Goal: Check status

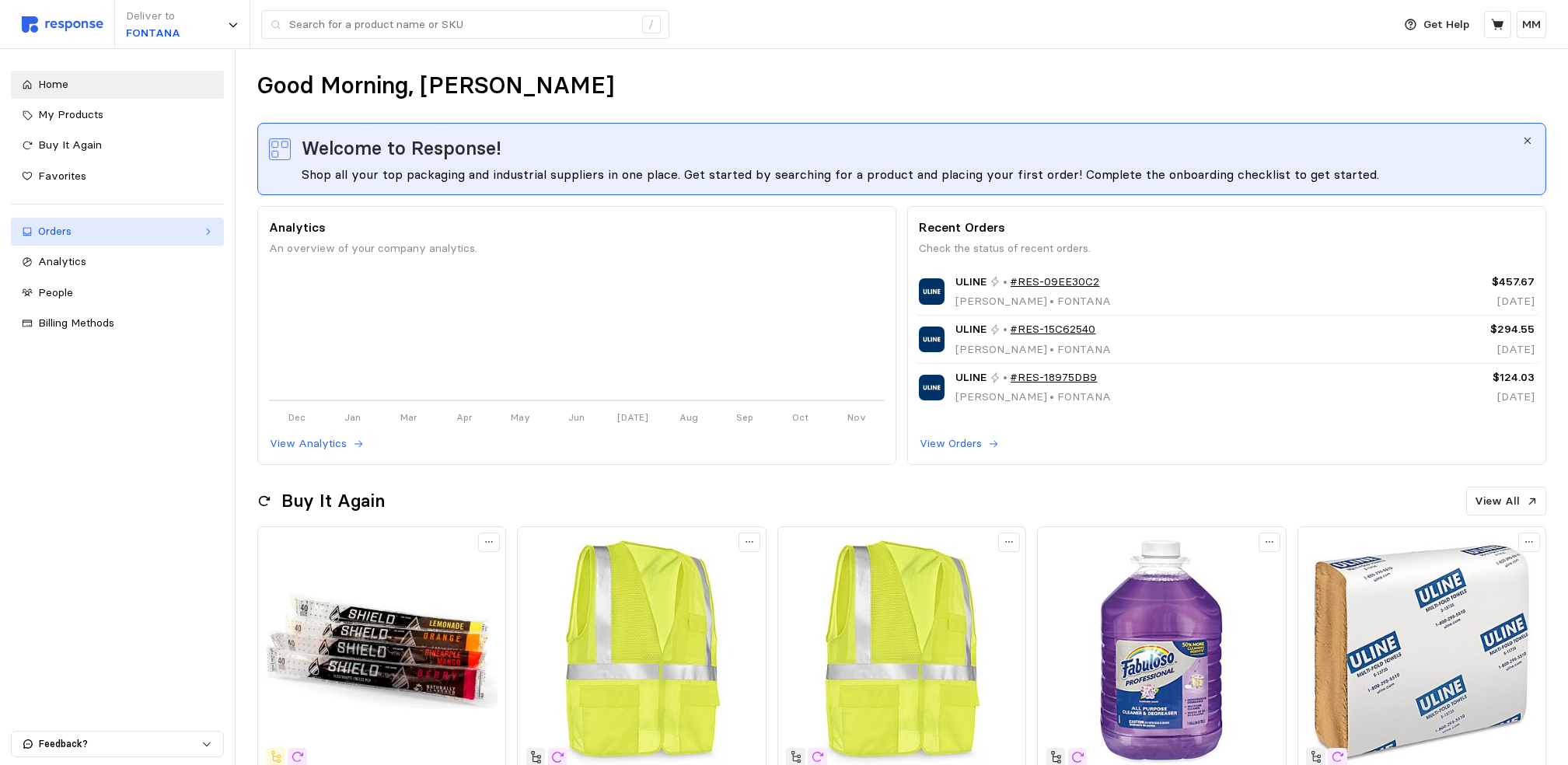
click at [108, 230] on div "Orders" at bounding box center [117, 232] width 159 height 17
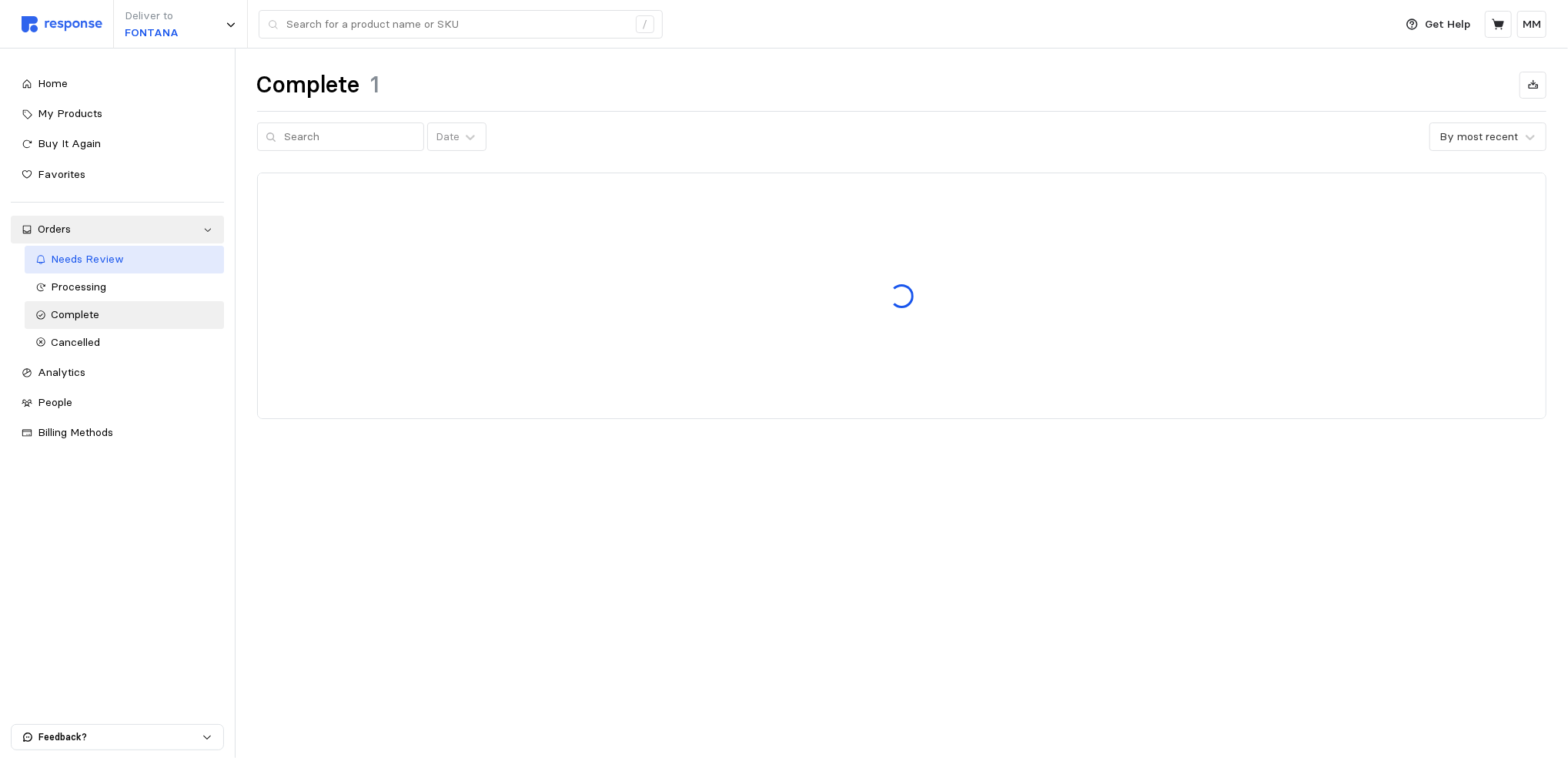
click at [76, 267] on div "Needs Review" at bounding box center [132, 260] width 162 height 17
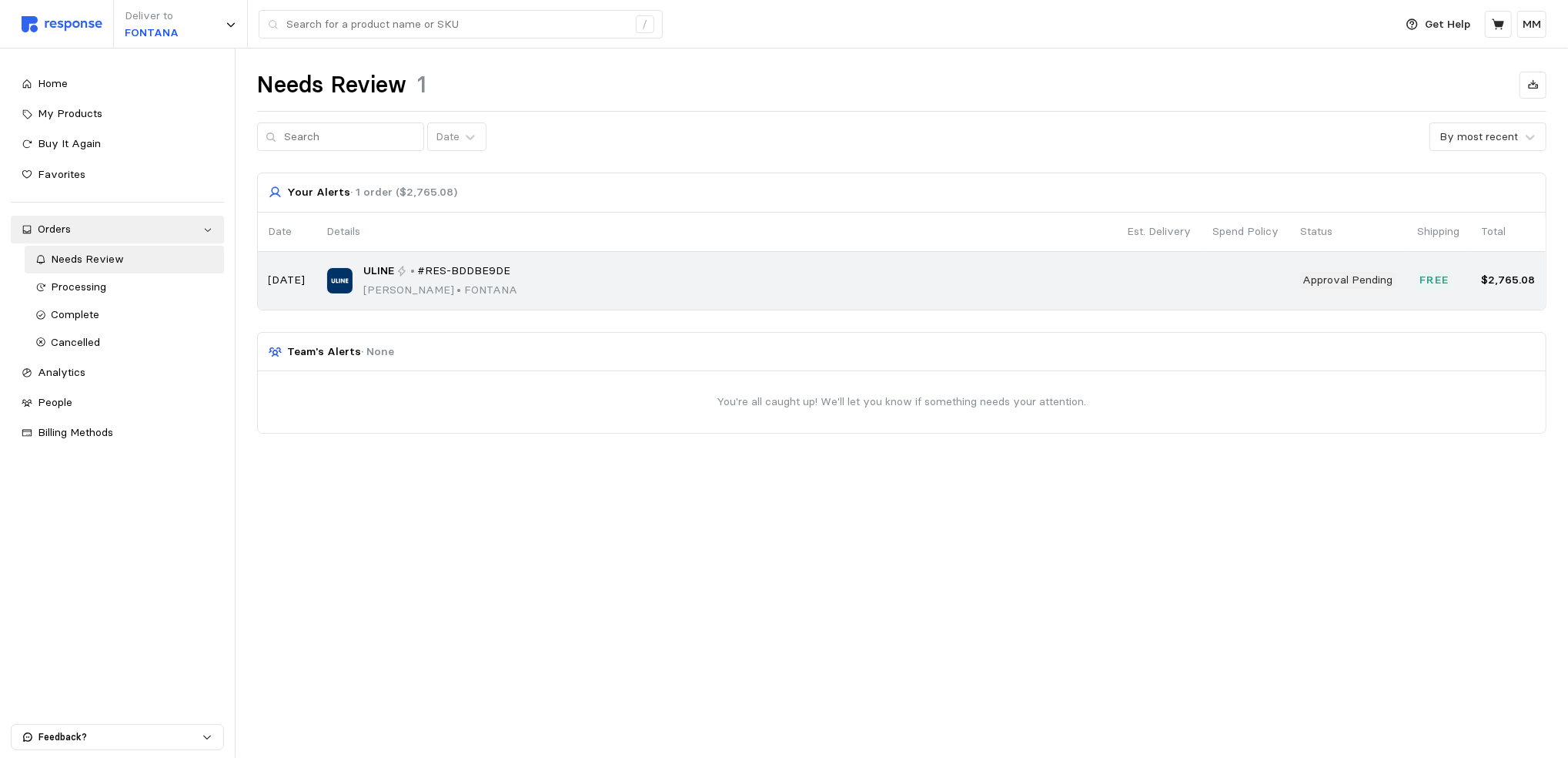
click at [401, 288] on p "[PERSON_NAME] • [PERSON_NAME]" at bounding box center [440, 290] width 154 height 17
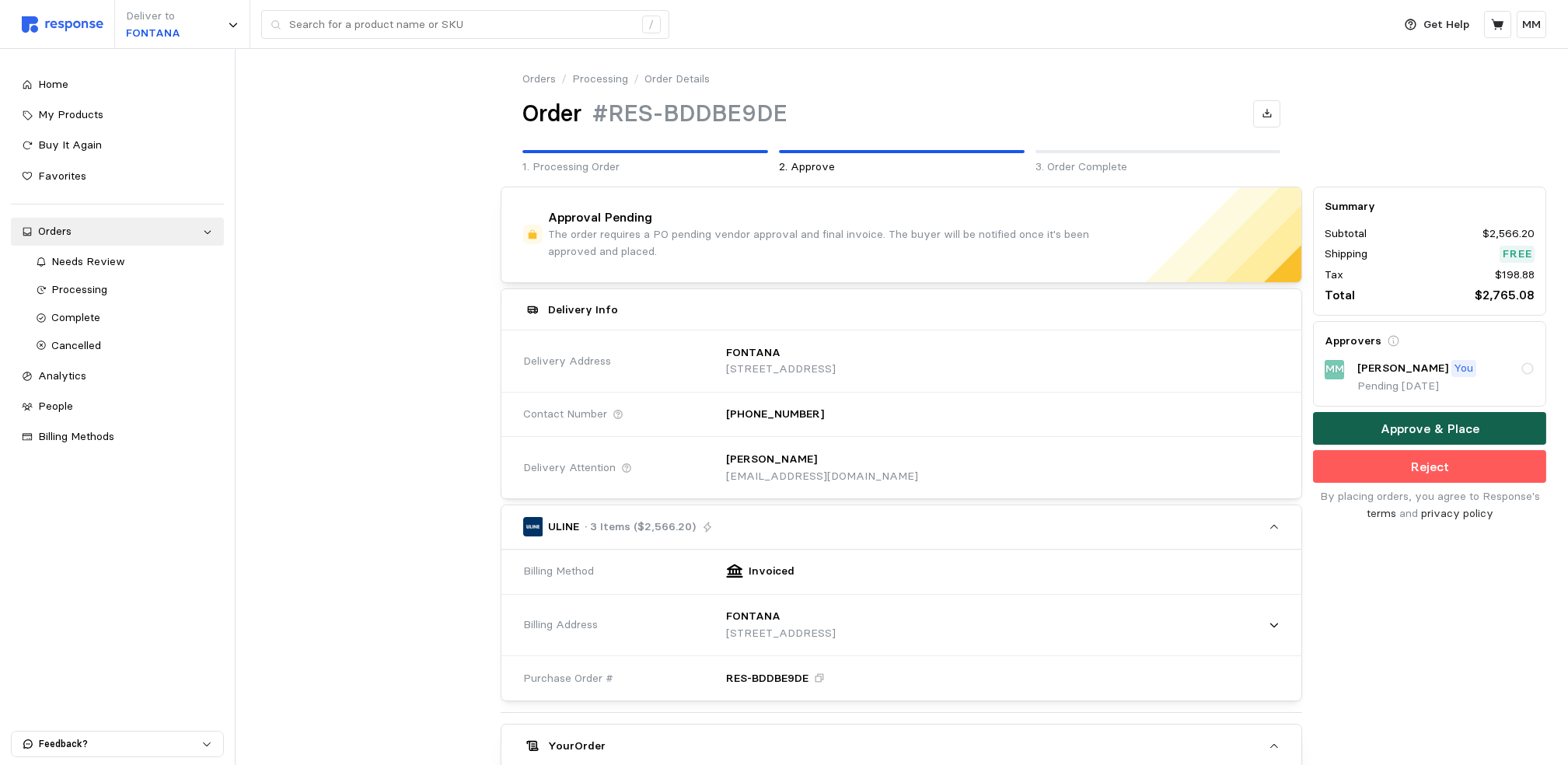
click at [1456, 422] on p "Approve & Place" at bounding box center [1430, 429] width 98 height 20
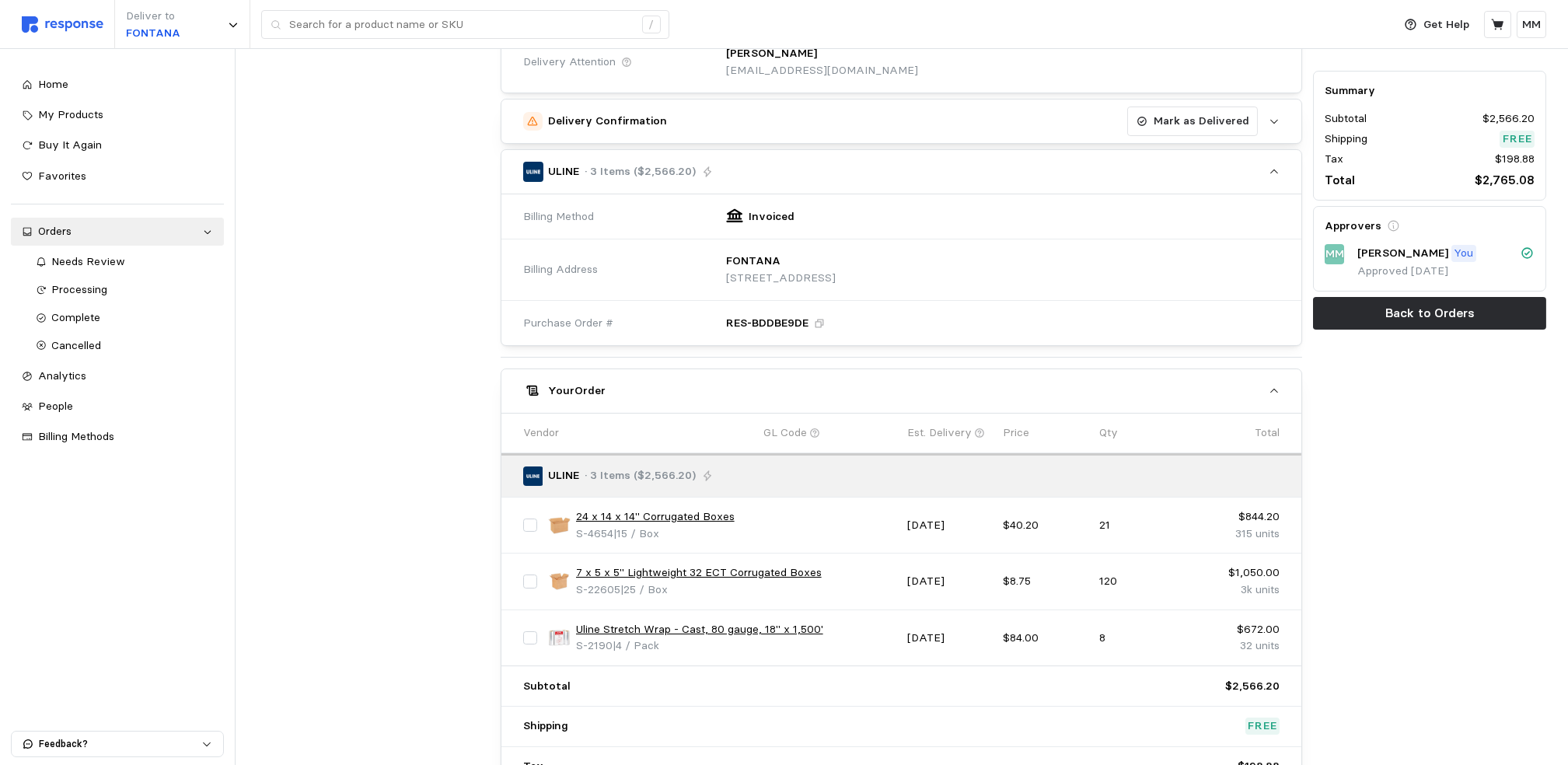
scroll to position [361, 0]
